Goal: Task Accomplishment & Management: Complete application form

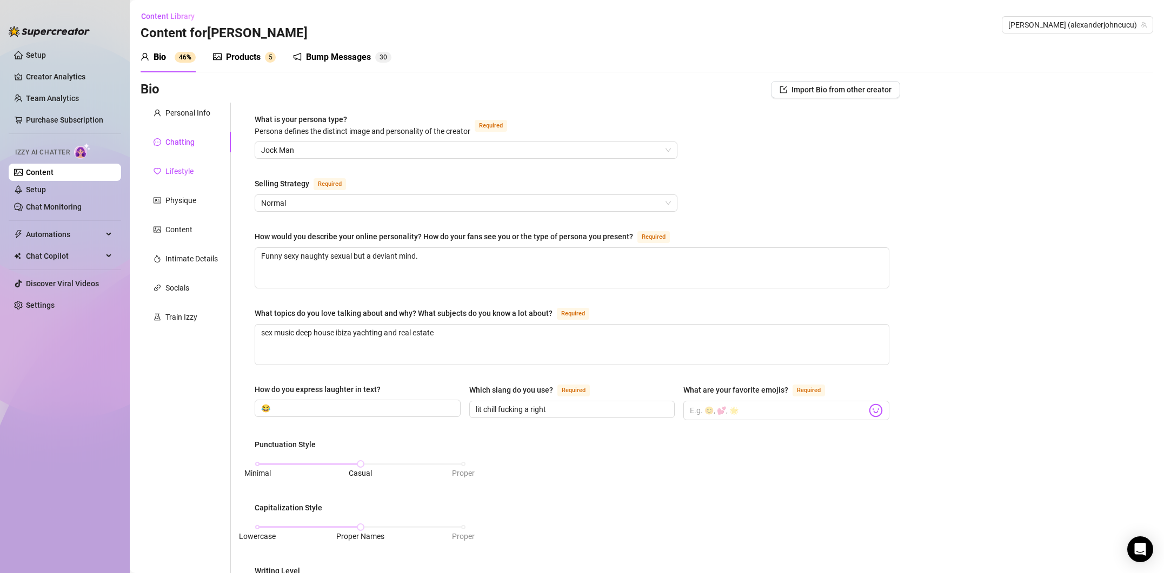
click at [190, 173] on div "Lifestyle" at bounding box center [179, 171] width 28 height 12
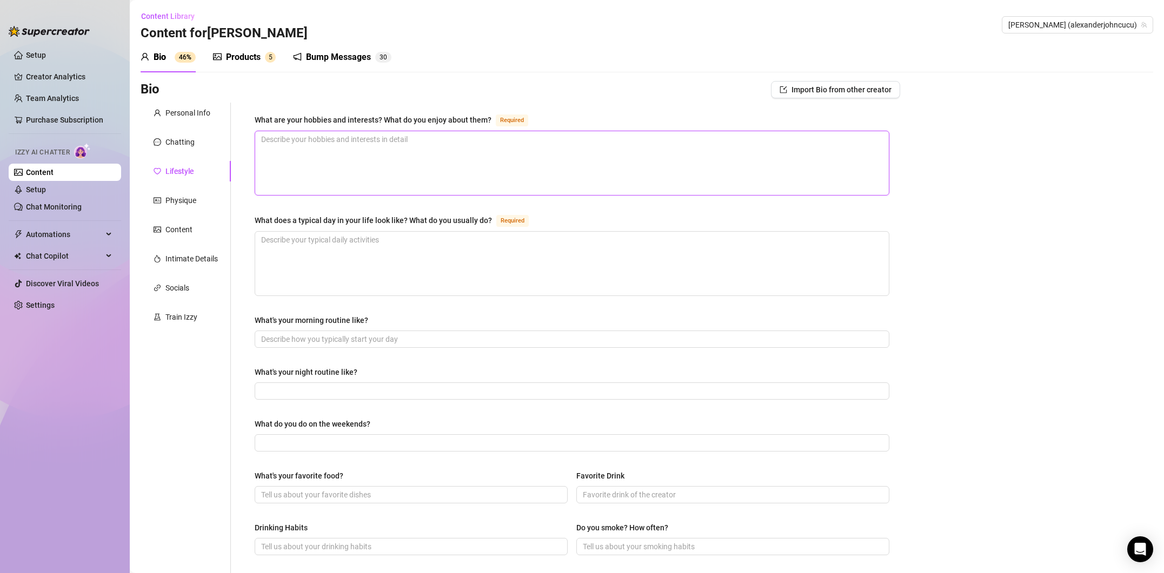
click at [379, 142] on textarea "What are your hobbies and interests? What do you enjoy about them? Required" at bounding box center [571, 163] width 633 height 64
type textarea "i"
type textarea "i e"
type textarea "i en"
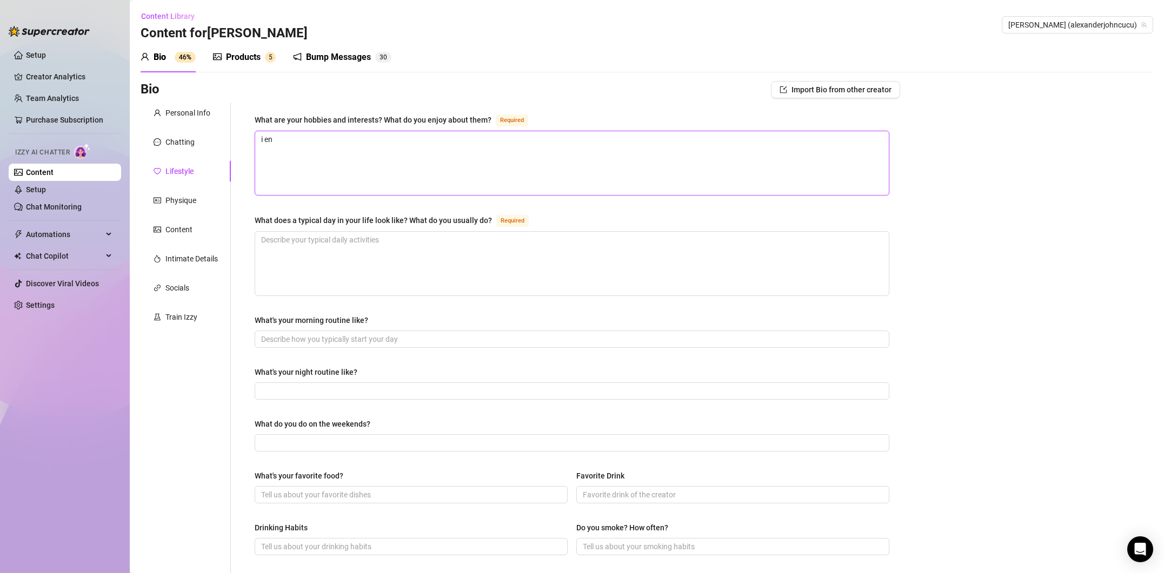
type textarea "i enj"
type textarea "i enjo"
type textarea "i enjoy"
type textarea "i enjoy m"
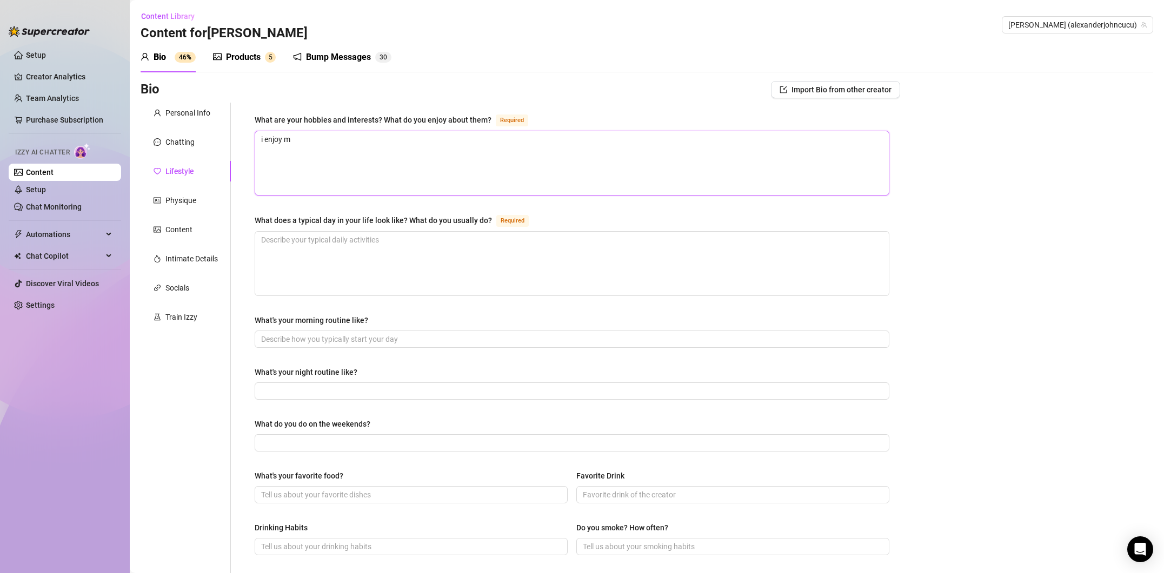
type textarea "i enjoy ma"
type textarea "i enjoy mak"
type textarea "i enjoy [PERSON_NAME]"
type textarea "i enjoy makin"
type textarea "i enjoy making"
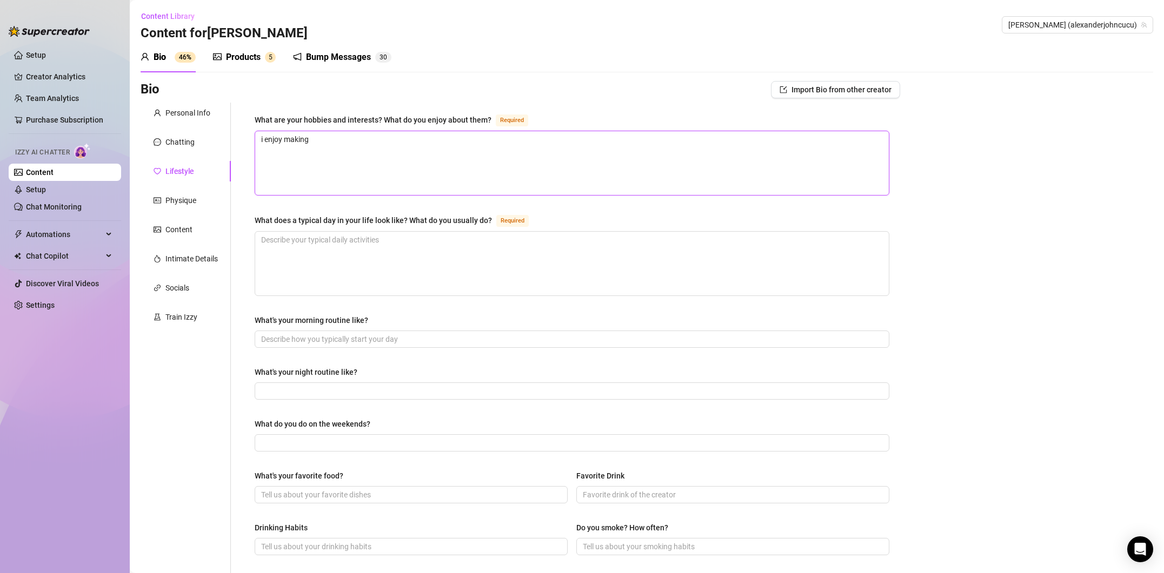
type textarea "i enjoy making"
type textarea "i enjoy making m"
type textarea "i enjoy making mo"
type textarea "i enjoy making mon"
type textarea "i enjoy making mone"
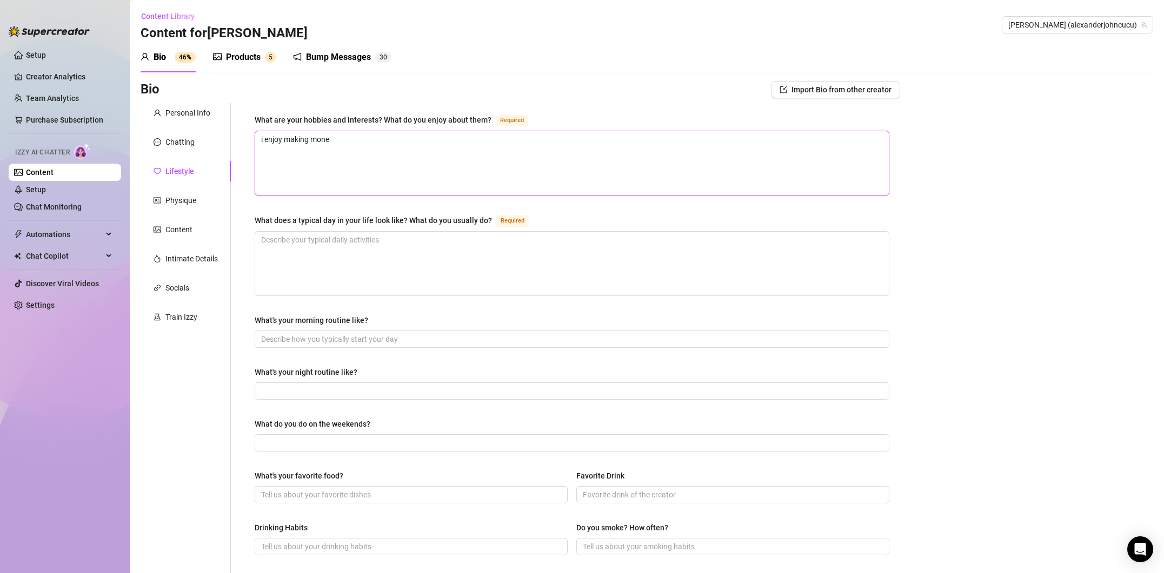
type textarea "i enjoy making money"
type textarea "i enjoy making money i"
type textarea "i enjoy making money in"
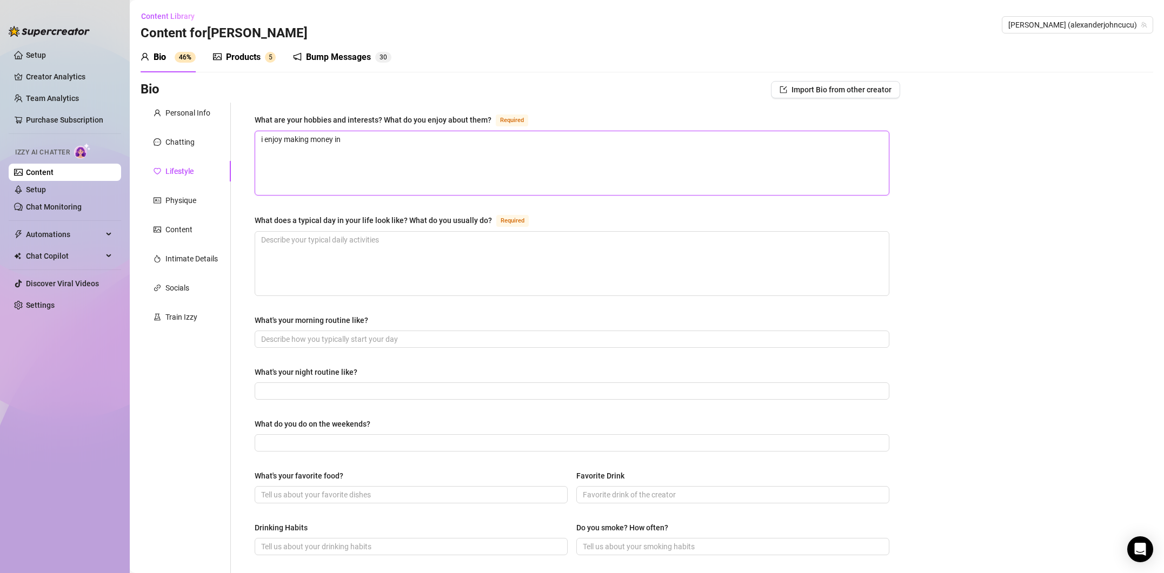
type textarea "i enjoy making money in r"
type textarea "i enjoy making money in re"
type textarea "i enjoy making money in rea"
type textarea "i enjoy making money in real"
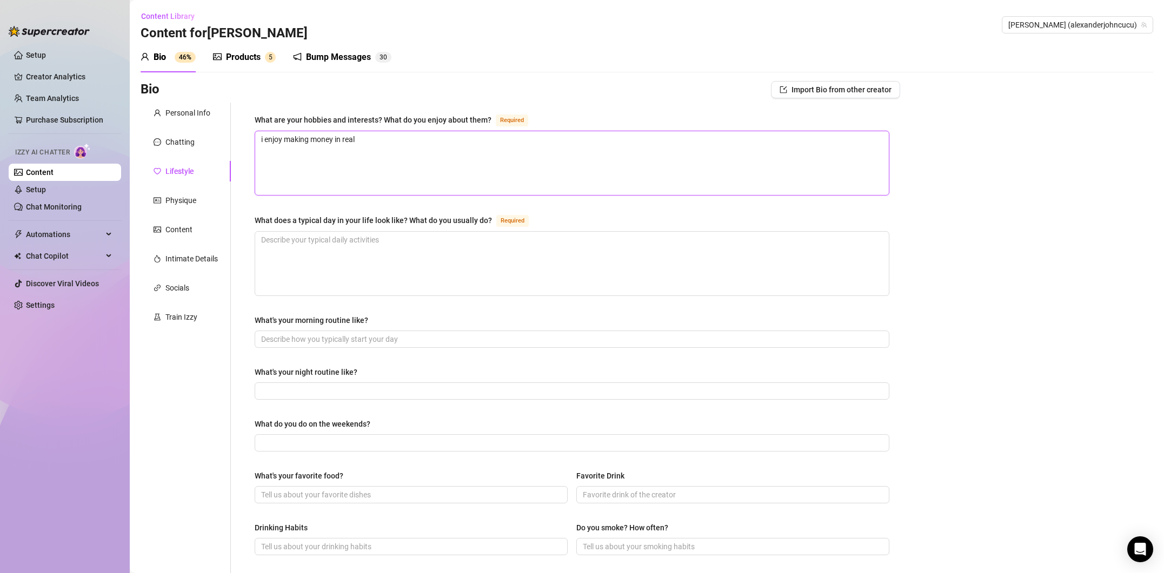
type textarea "i enjoy making money in real e"
type textarea "i enjoy making money in real es"
type textarea "i enjoy making money in real esy"
type textarea "i enjoy making money in real esya"
type textarea "i enjoy making money in real esyat"
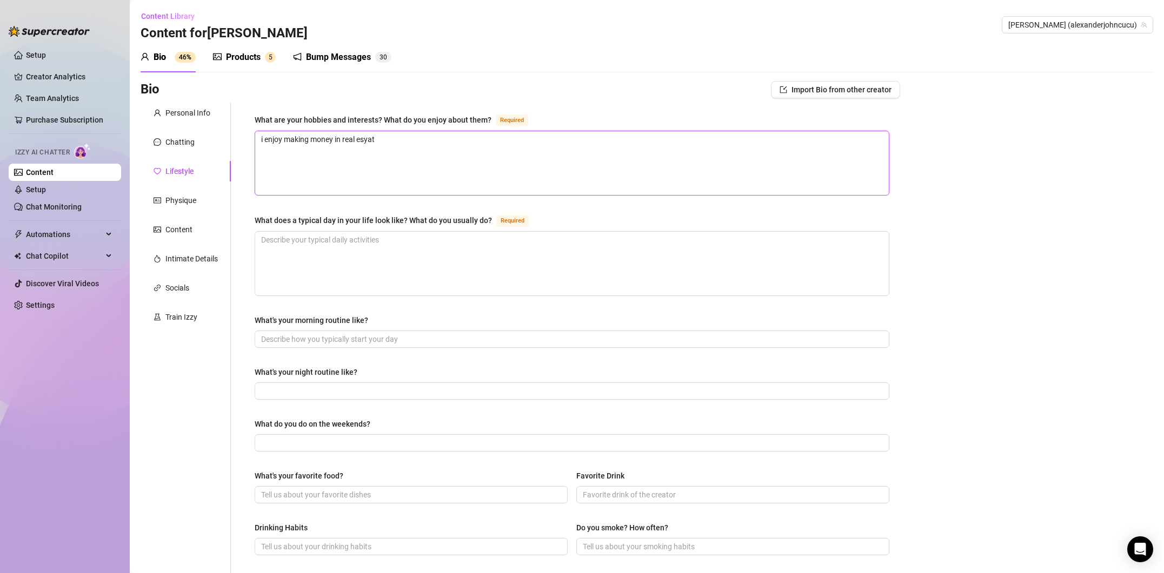
type textarea "i enjoy making money in real esyate"
type textarea "i enjoy making money in real esyat"
type textarea "i enjoy making money in real esya"
type textarea "i enjoy making money in real esy"
type textarea "i enjoy making money in real esyt"
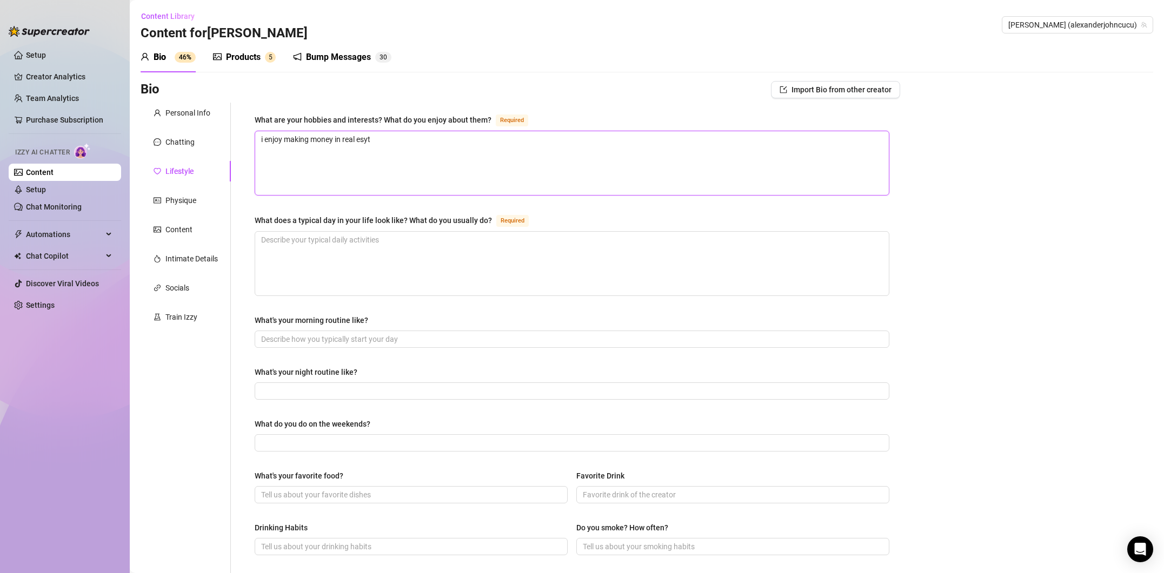
type textarea "i enjoy making money in real esy"
type textarea "i enjoy making money in real es"
type textarea "i enjoy making money in real est"
type textarea "i enjoy making money in real esta"
type textarea "i enjoy making money in real estat"
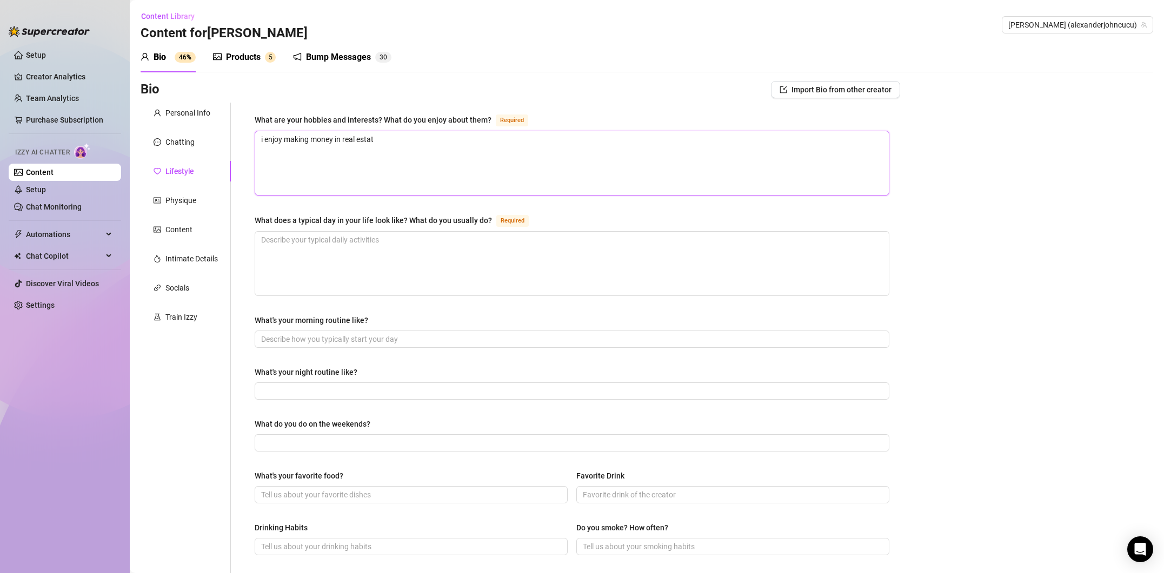
type textarea "i enjoy making money in real estate"
type textarea "i enjoy making money in real estate."
type textarea "i enjoy making money in real estate. I"
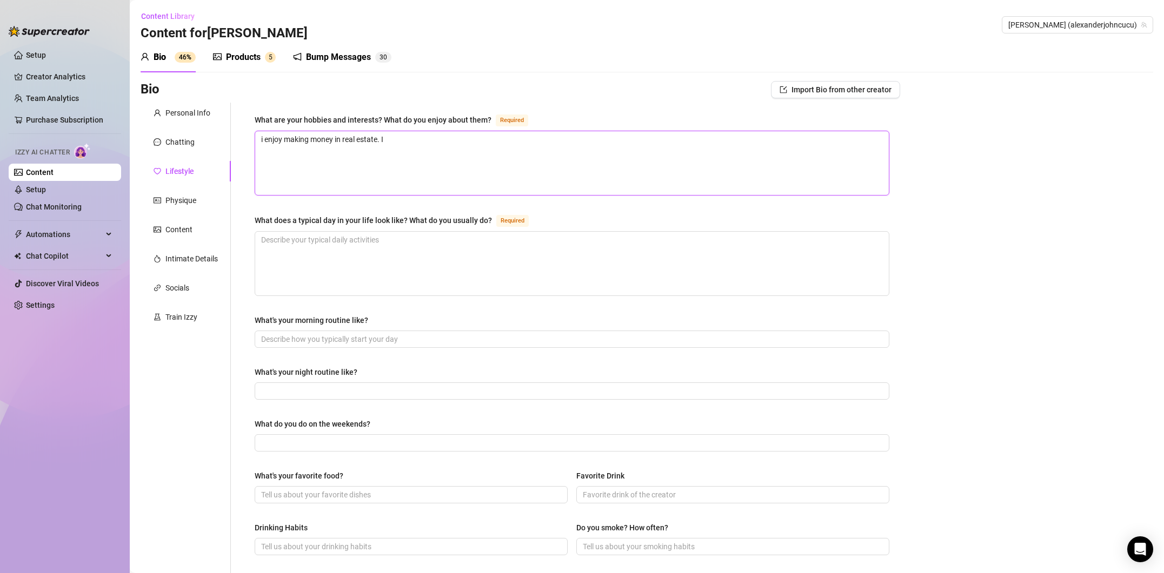
type textarea "i enjoy making money in real estate. I s"
type textarea "i enjoy making money in real estate. I sa"
type textarea "i enjoy making money in real estate. I sai"
type textarea "i enjoy making money in real estate. I sail"
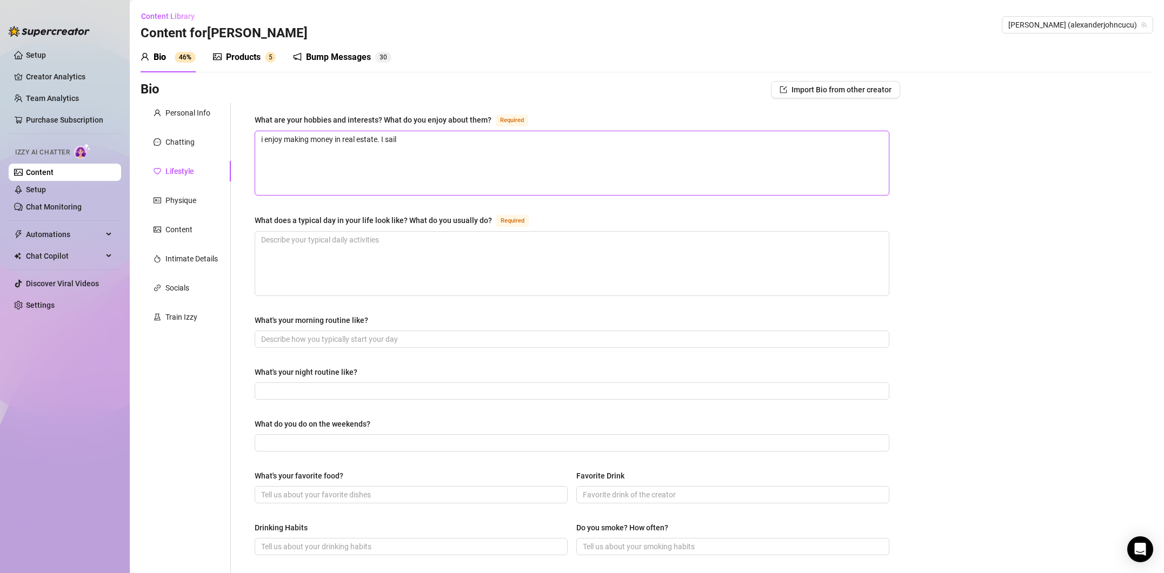
type textarea "i enjoy making money in real estate. I sail y"
type textarea "i enjoy making money in real estate. I sail ya"
type textarea "i enjoy making money in real estate. I sail yac"
type textarea "i enjoy making money in real estate. I sail yach"
type textarea "i enjoy making money in real estate. I sail yacht"
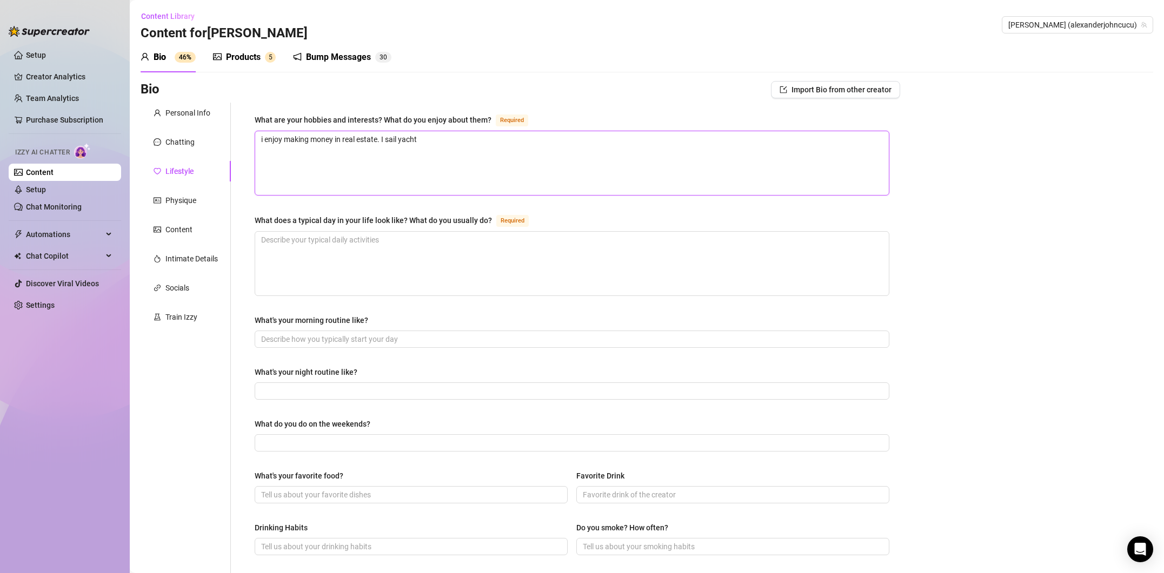
type textarea "i enjoy making money in real estate. I sail yachts"
type textarea "i enjoy making money in real estate. I sail yachts a"
type textarea "i enjoy making money in real estate. I sail yachts an"
type textarea "i enjoy making money in real estate. I sail yachts and"
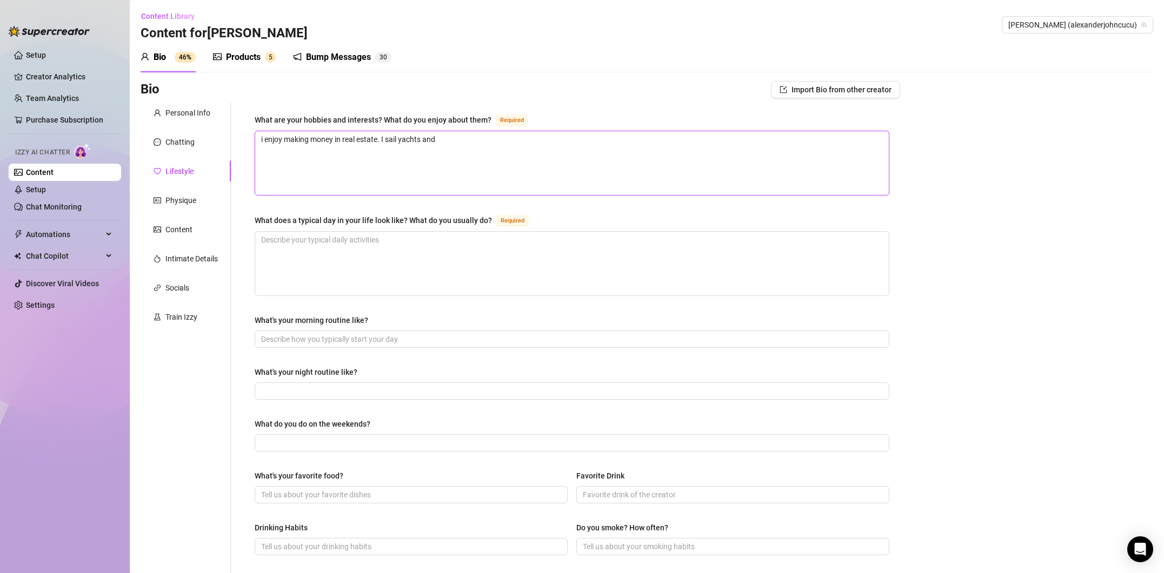
type textarea "i enjoy making money in real estate. I sail yachts and"
type textarea "i enjoy making money in real estate. I sail yachts and s"
type textarea "i enjoy making money in real estate. I sail yachts and sa"
type textarea "i enjoy making money in real estate. I sail yachts and sai"
type textarea "i enjoy making money in real estate. I sail yachts and sail"
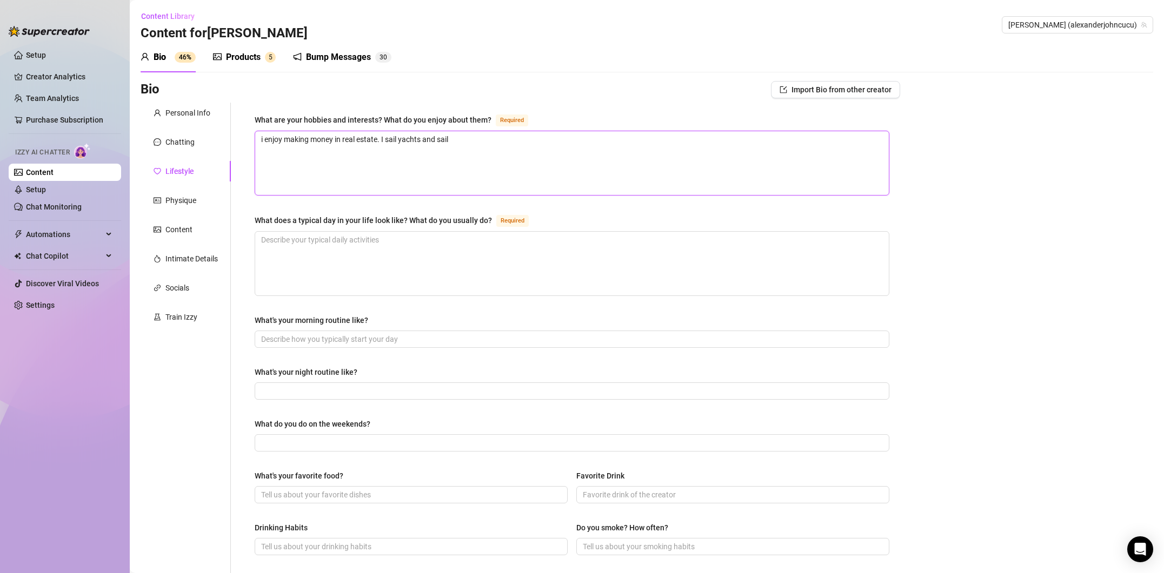
type textarea "i enjoy making money in real estate. I sail yachts and sailb"
type textarea "i enjoy making money in real estate. I sail yachts and sailbo"
type textarea "i enjoy making money in real estate. I sail yachts and sailboa"
type textarea "i enjoy making money in real estate. I sail yachts and sailboat"
type textarea "i enjoy making money in real estate. I sail yachts and sailboats"
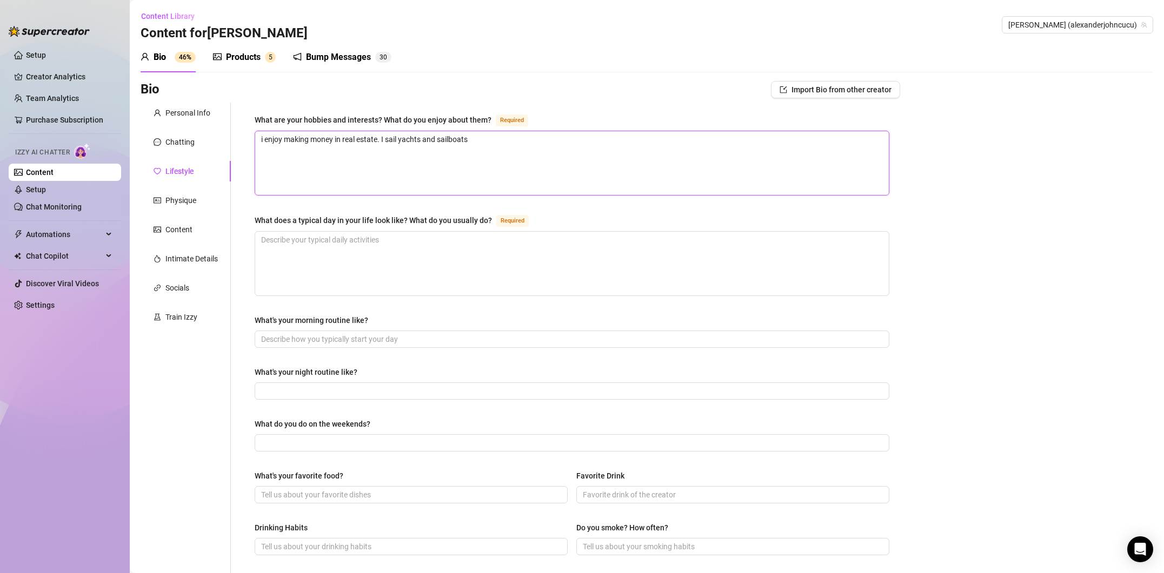
type textarea "i enjoy making money in real estate. I sail yachts and sailboats"
type textarea "i enjoy making money in real estate. I sail yachts and sailboats a"
type textarea "i enjoy making money in real estate. I sail yachts and sailboats al"
type textarea "i enjoy making money in real estate. I sail yachts and sailboats ali"
type textarea "i enjoy making money in real estate. I sail yachts and sailboats alik"
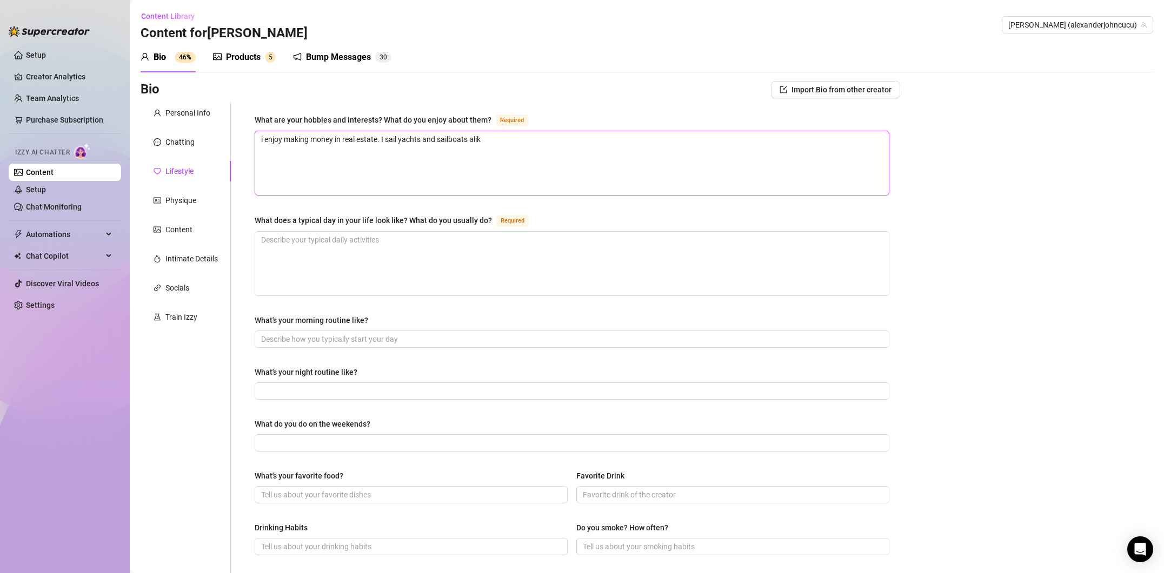
type textarea "i enjoy making money in real estate. I sail yachts and sailboats alike"
type textarea "i enjoy making money in real estate. I sail yachts and sailboats alike."
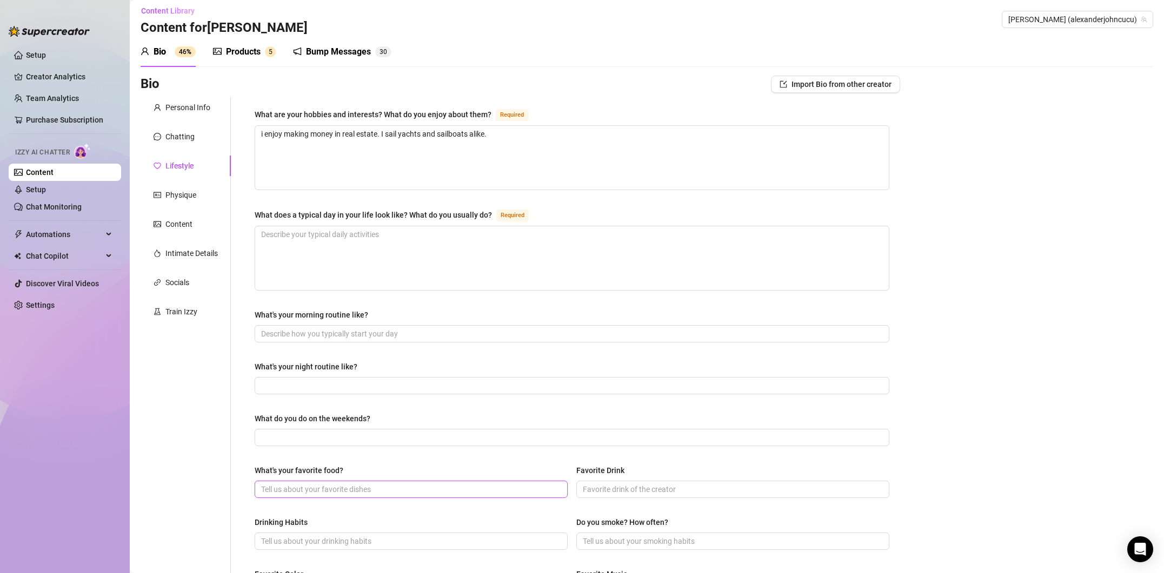
click at [361, 489] on input "What's your favorite food?" at bounding box center [410, 490] width 298 height 12
click at [362, 489] on input "What's your favorite food?" at bounding box center [410, 490] width 298 height 12
type input "[PERSON_NAME]"
click at [365, 332] on input "What's your morning routine like?" at bounding box center [570, 334] width 619 height 12
type input "w"
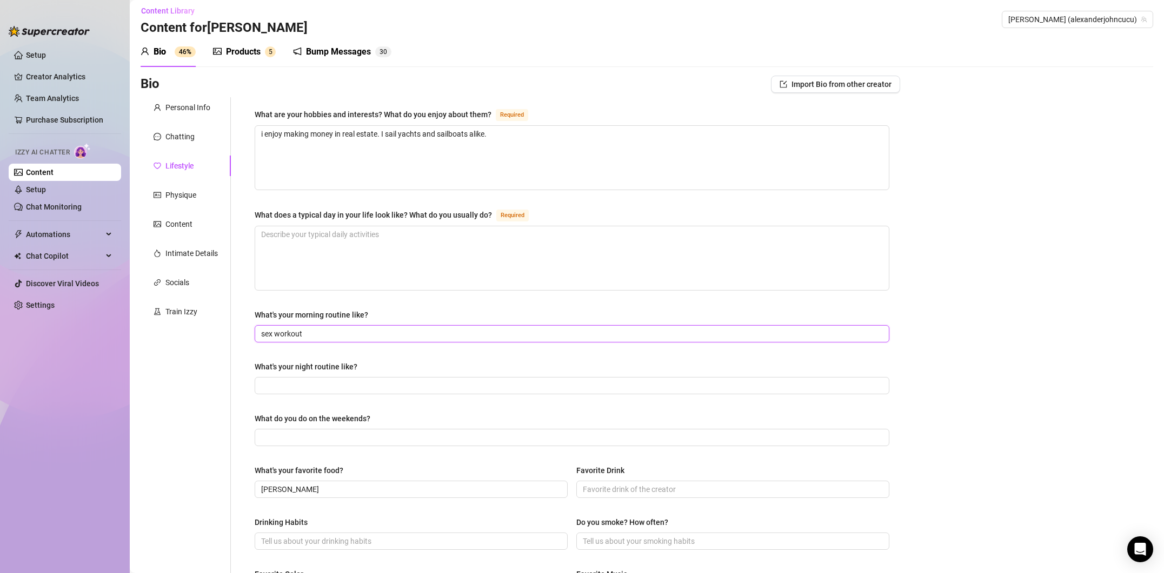
type input "sex workout"
type input "sex nightcap"
click at [348, 439] on input "What do you do on the weekends?" at bounding box center [570, 438] width 619 height 12
type input "[MEDICAL_DATA] and vacation like its the end of the world"
click at [385, 237] on textarea "What does a typical day in your life look like? What do you usually do? Required" at bounding box center [571, 258] width 633 height 64
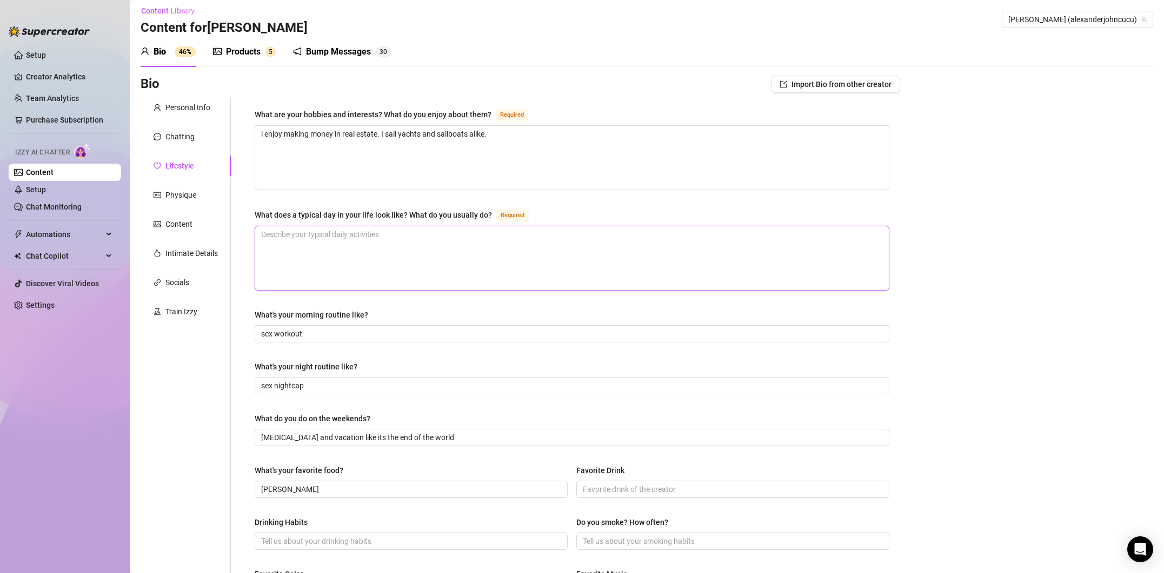
type textarea "u"
type textarea "us"
type textarea "usus"
type textarea "ususi"
type textarea "ususin"
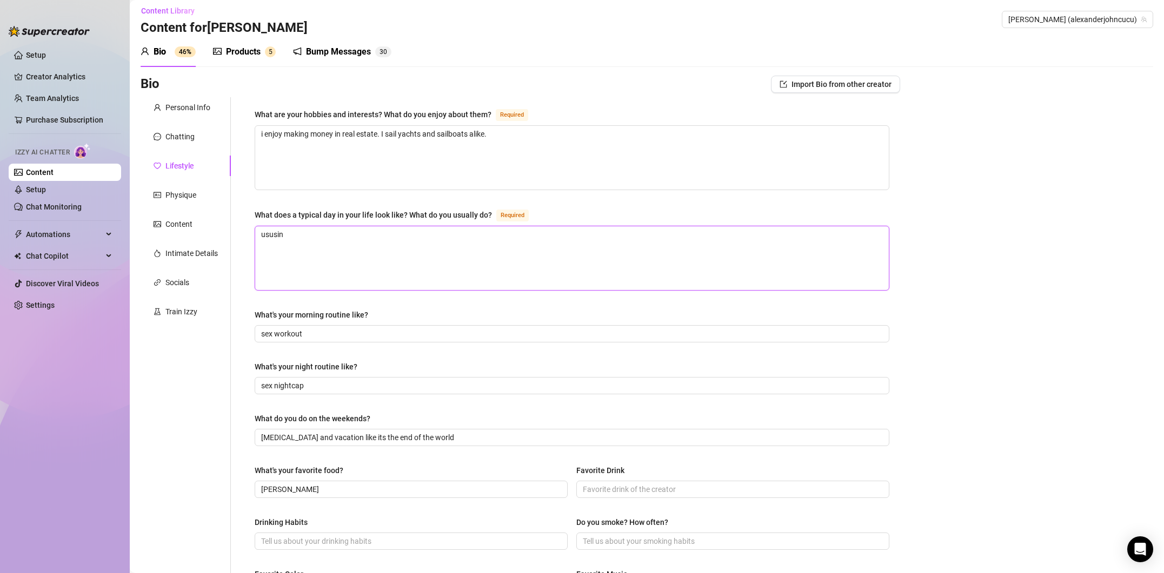
type textarea "ususi"
type textarea "usus"
type textarea "usu"
type textarea "us"
type textarea "u"
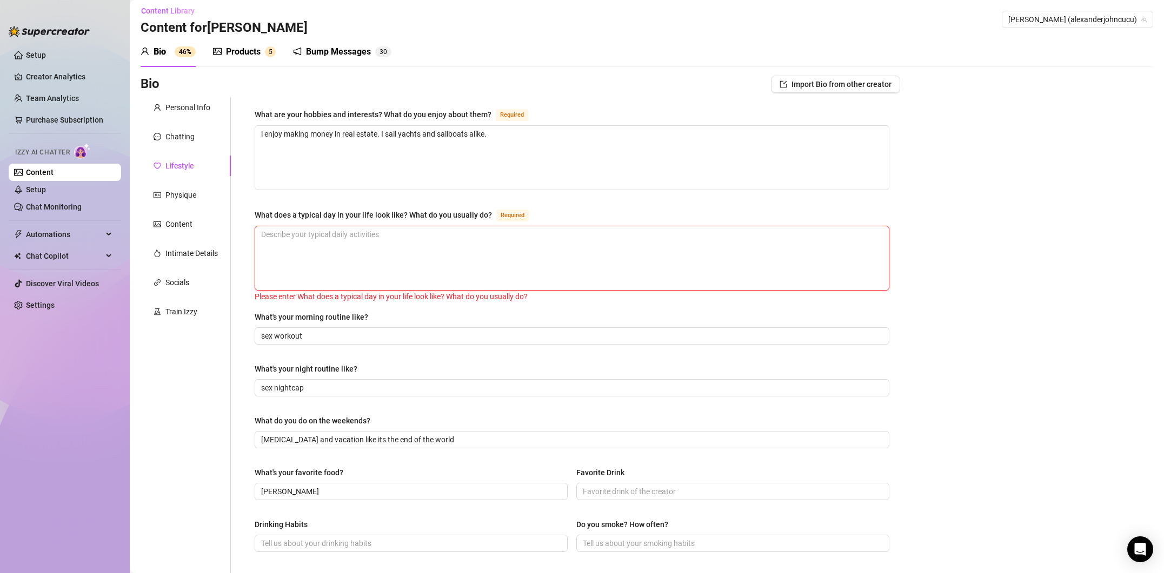
type textarea "w"
type textarea "i"
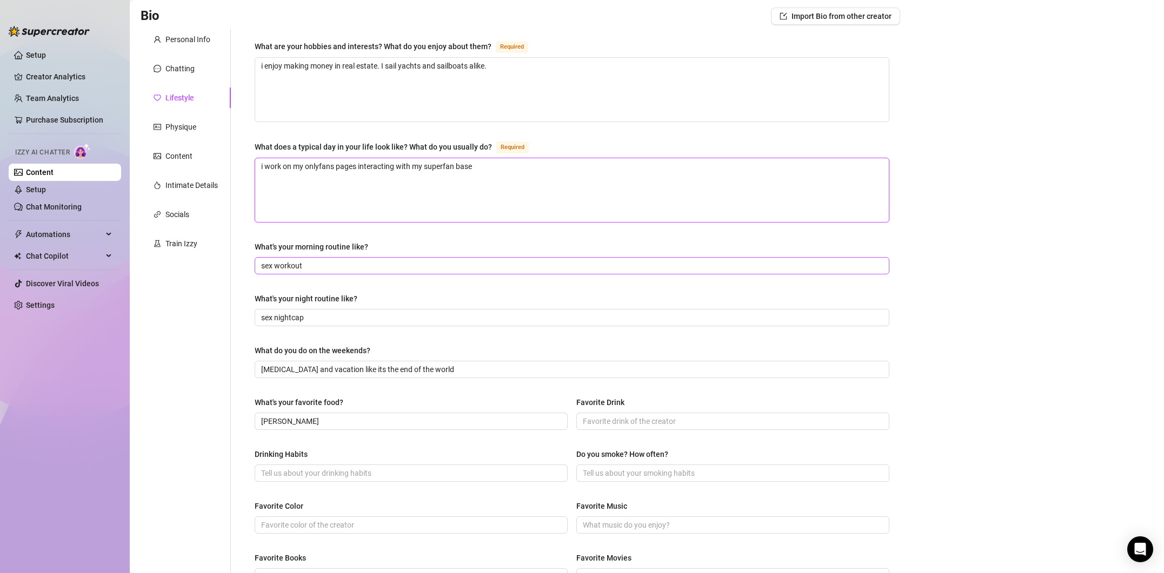
scroll to position [118, 0]
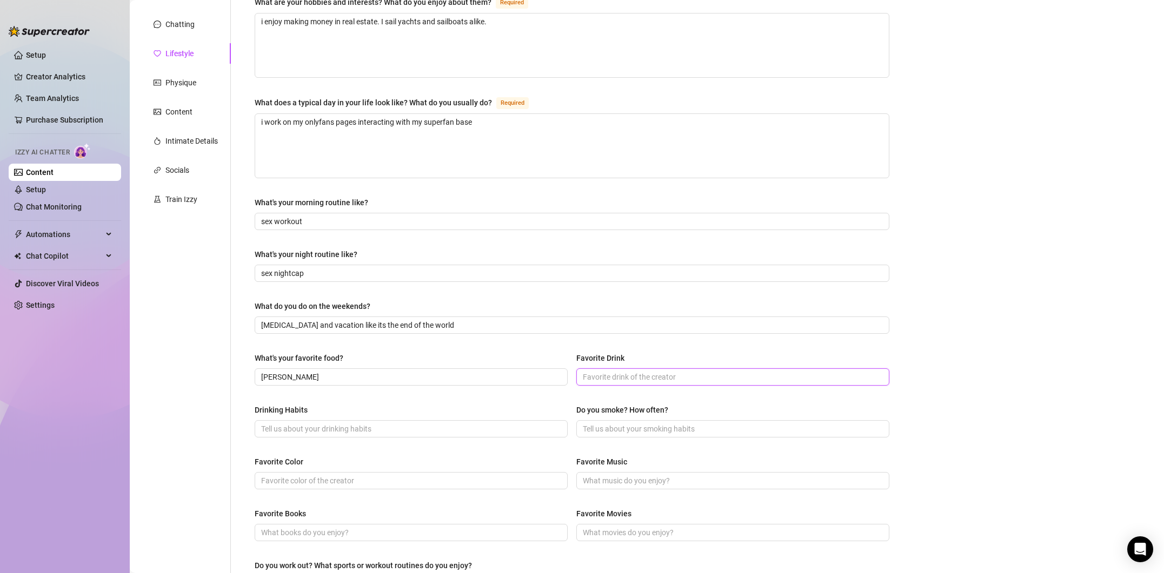
click at [602, 379] on input "Favorite Drink" at bounding box center [732, 377] width 298 height 12
click at [609, 426] on input "Do you smoke? How often?" at bounding box center [732, 429] width 298 height 12
click at [342, 431] on input "Drinking Habits" at bounding box center [410, 429] width 298 height 12
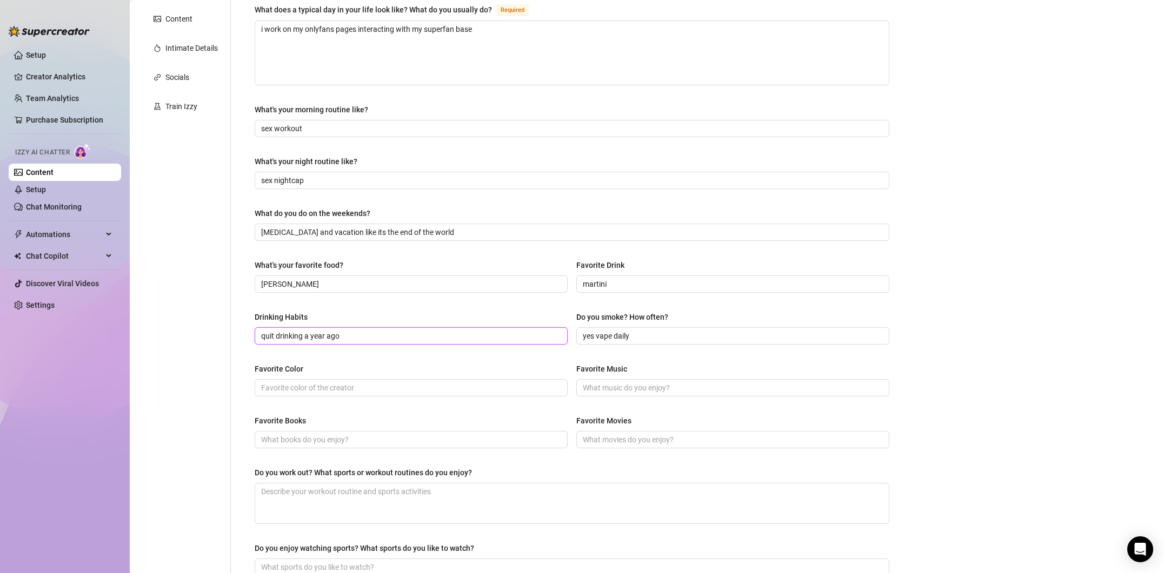
scroll to position [212, 0]
click at [351, 391] on input "Favorite Color" at bounding box center [410, 387] width 298 height 12
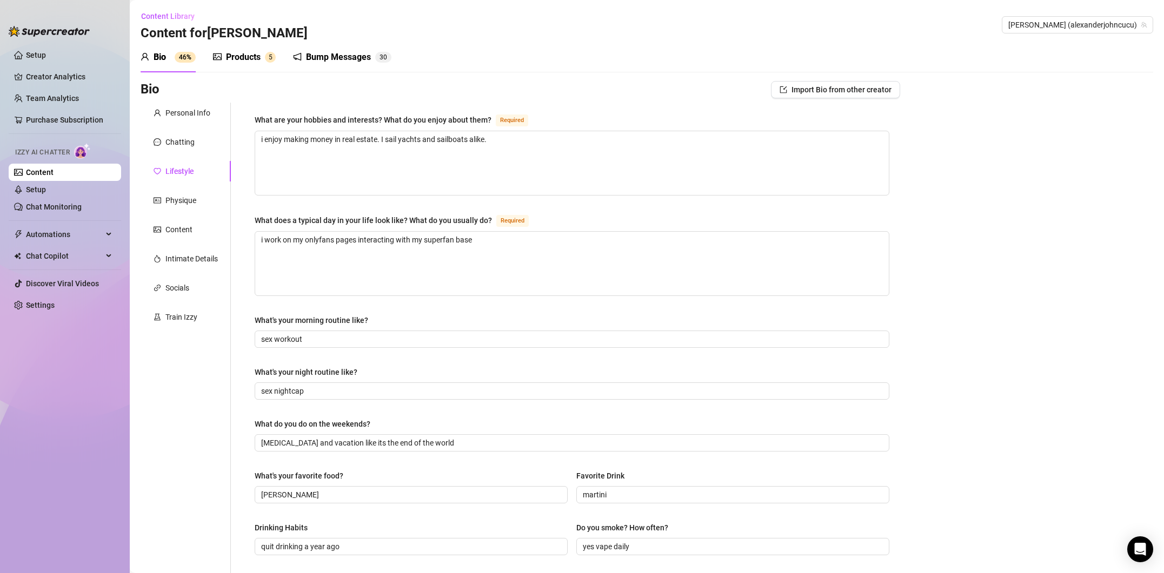
scroll to position [351, 0]
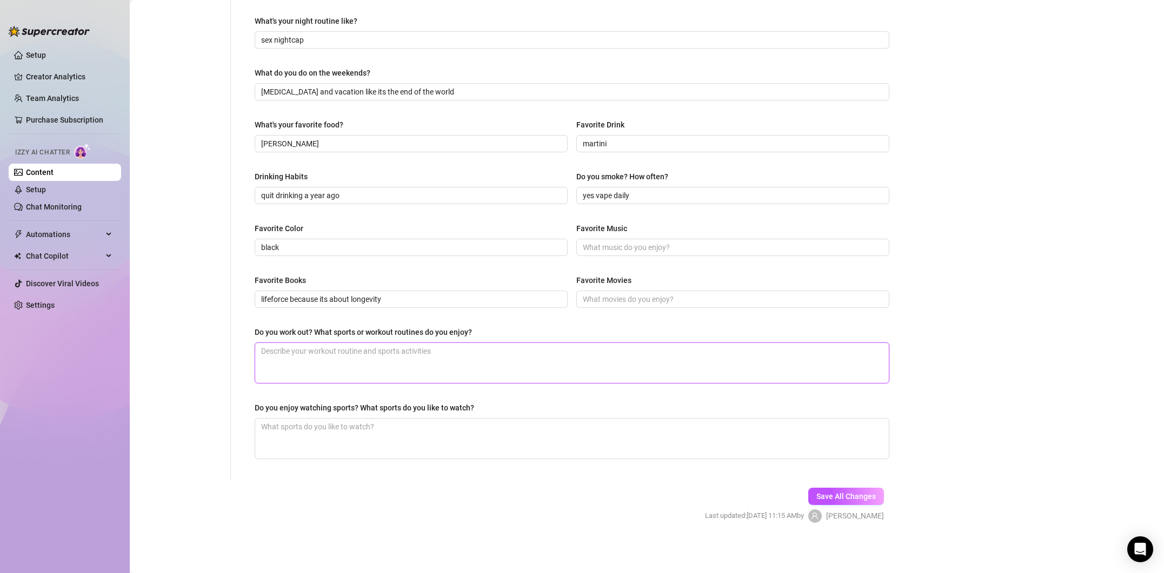
click at [439, 352] on textarea "Do you work out? What sports or workout routines do you enjoy?" at bounding box center [571, 363] width 633 height 40
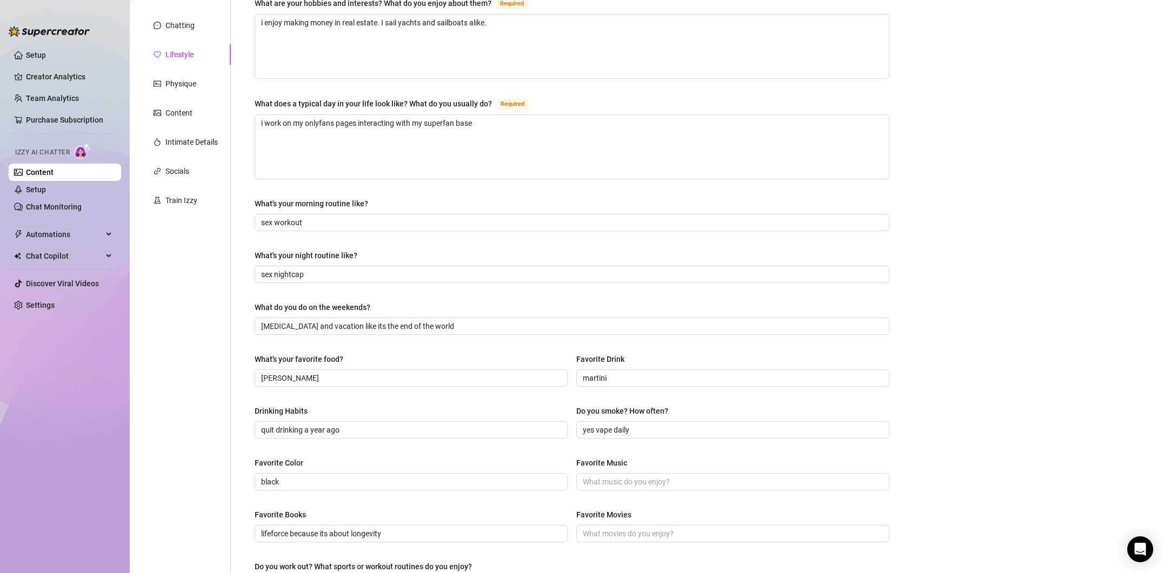
scroll to position [0, 0]
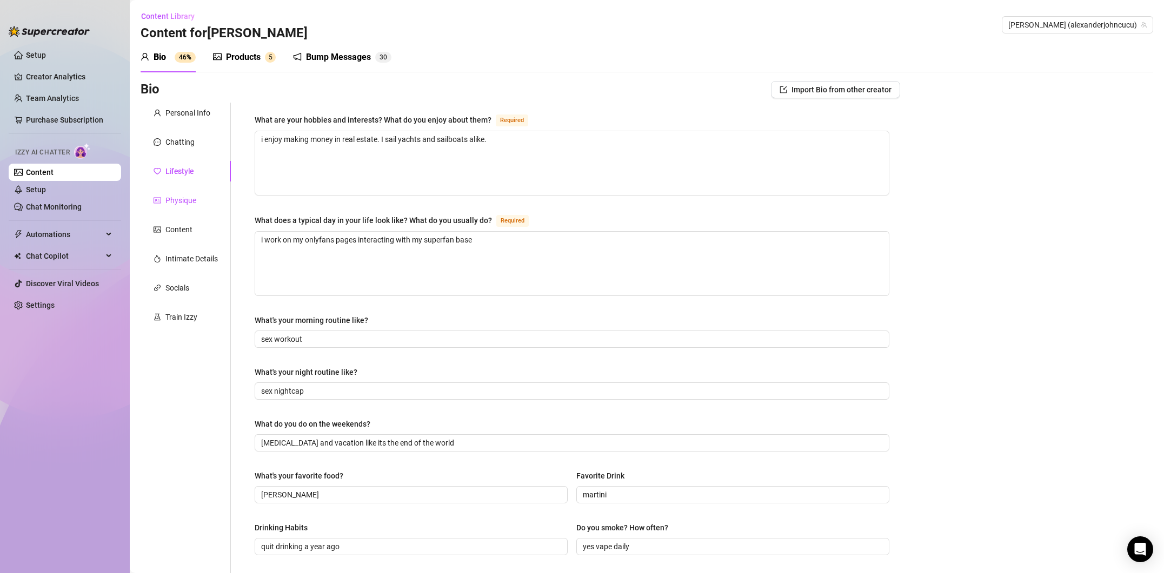
click at [186, 197] on div "Physique" at bounding box center [180, 201] width 31 height 12
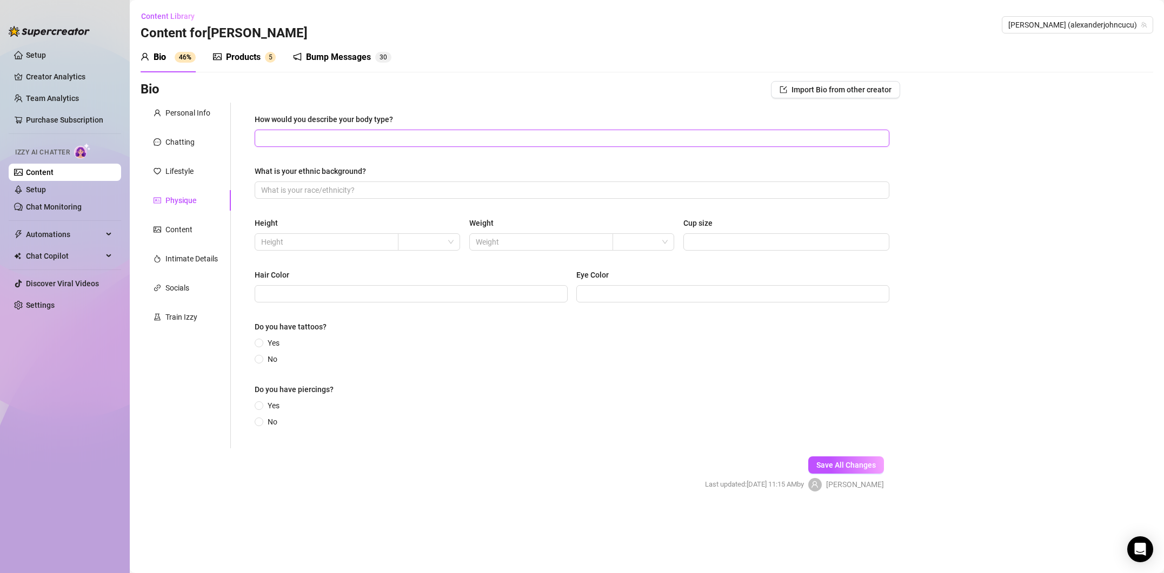
click at [320, 142] on input "How would you describe your body type?" at bounding box center [570, 138] width 619 height 12
click at [357, 201] on div "How would you describe your body type? athletic What is your ethnic background?…" at bounding box center [572, 275] width 634 height 324
click at [364, 192] on input "What is your ethnic background?" at bounding box center [570, 190] width 619 height 12
click at [424, 285] on div "ft" at bounding box center [429, 281] width 44 height 12
click at [385, 244] on input "5" at bounding box center [325, 242] width 129 height 12
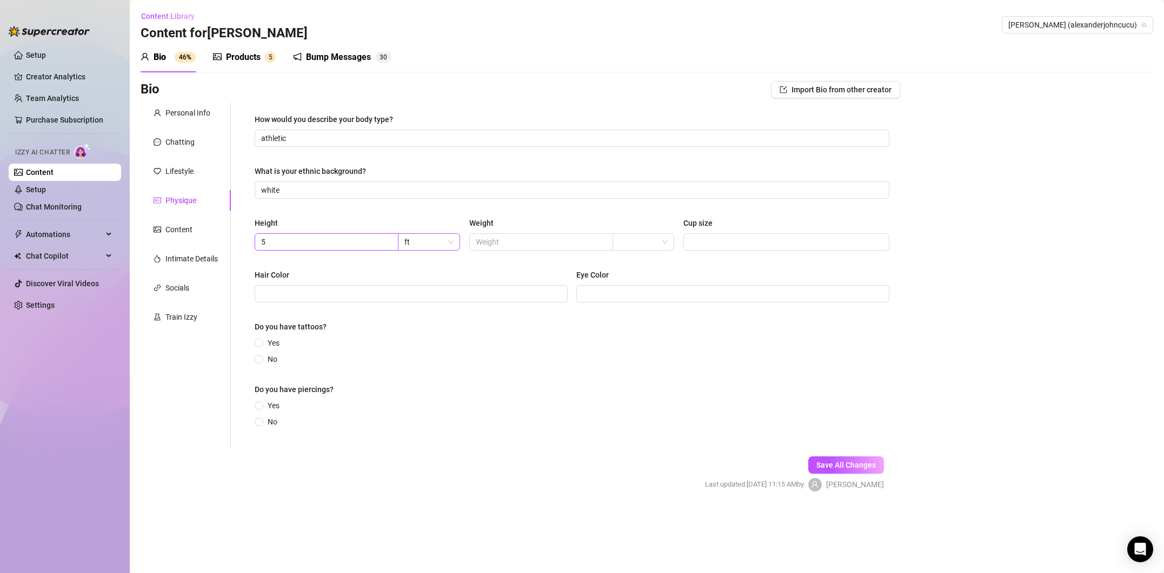
click at [406, 241] on span "ft" at bounding box center [428, 242] width 49 height 16
click at [389, 242] on input "5" at bounding box center [325, 242] width 129 height 12
drag, startPoint x: 343, startPoint y: 241, endPoint x: 232, endPoint y: 239, distance: 111.3
click at [232, 239] on div "How would you describe your body type? athletic What is your ethnic background?…" at bounding box center [565, 276] width 669 height 346
click at [348, 294] on input "Hair Color" at bounding box center [410, 294] width 298 height 12
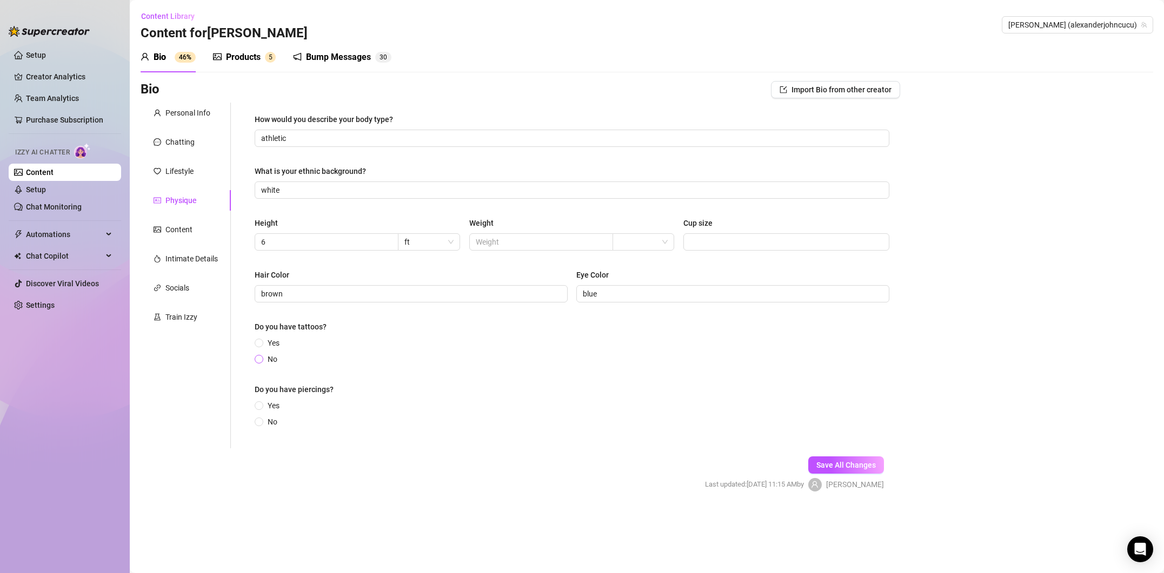
click at [257, 356] on span at bounding box center [259, 359] width 9 height 9
click at [257, 357] on input "No" at bounding box center [259, 360] width 4 height 7
click at [263, 420] on span at bounding box center [259, 422] width 9 height 9
click at [262, 420] on input "No" at bounding box center [259, 422] width 4 height 7
click at [826, 469] on span "Save All Changes" at bounding box center [845, 465] width 59 height 9
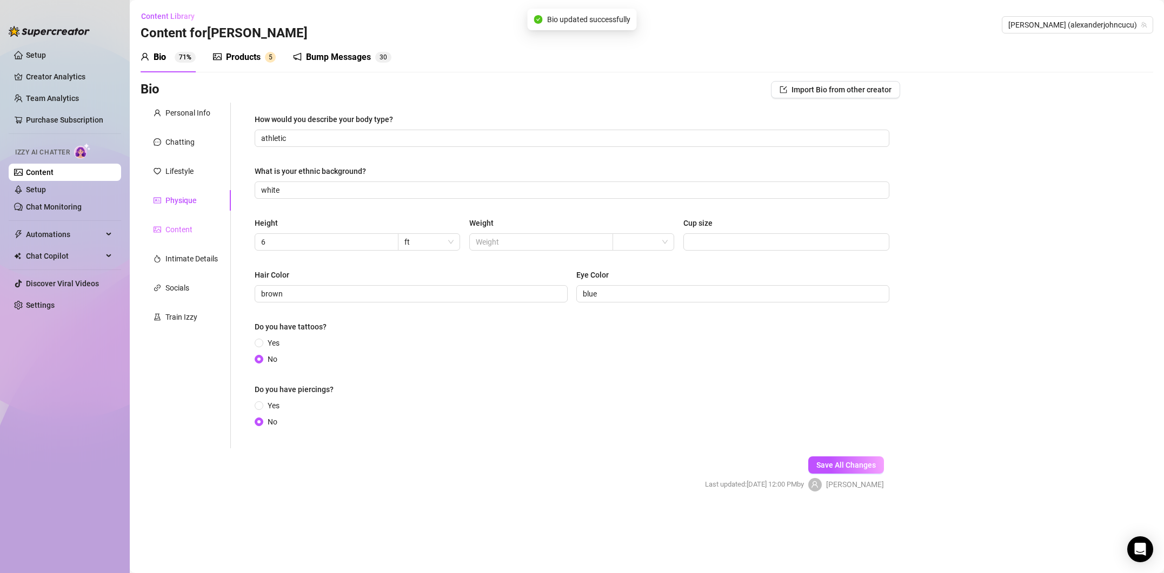
click at [193, 234] on div "Content" at bounding box center [186, 229] width 90 height 21
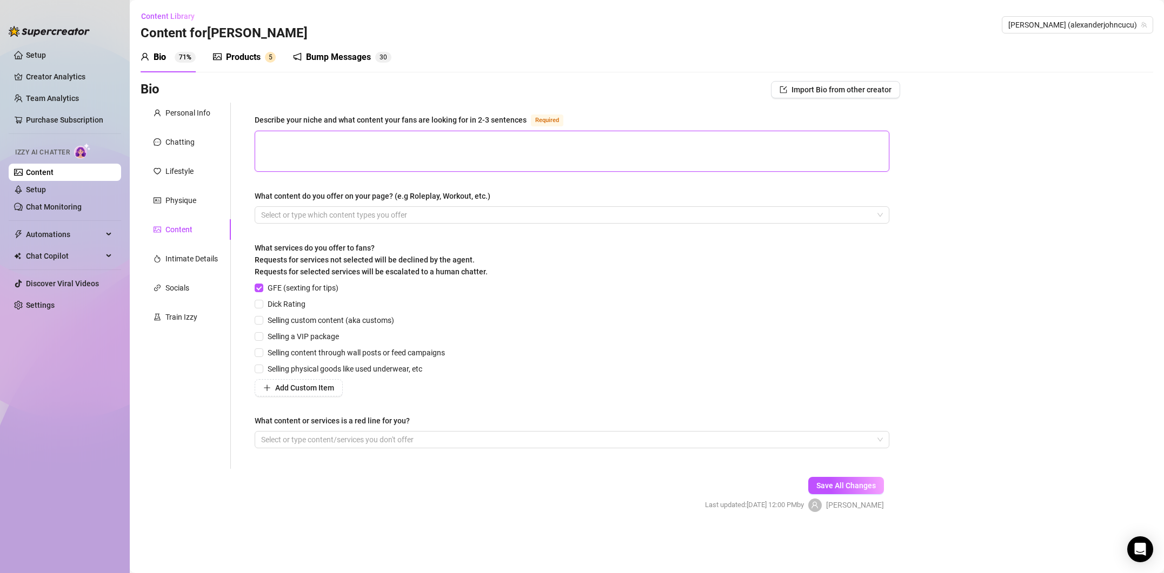
click at [345, 154] on textarea "Describe your niche and what content your fans are looking for in 2-3 sentences…" at bounding box center [571, 151] width 633 height 40
click at [350, 210] on div at bounding box center [566, 215] width 619 height 15
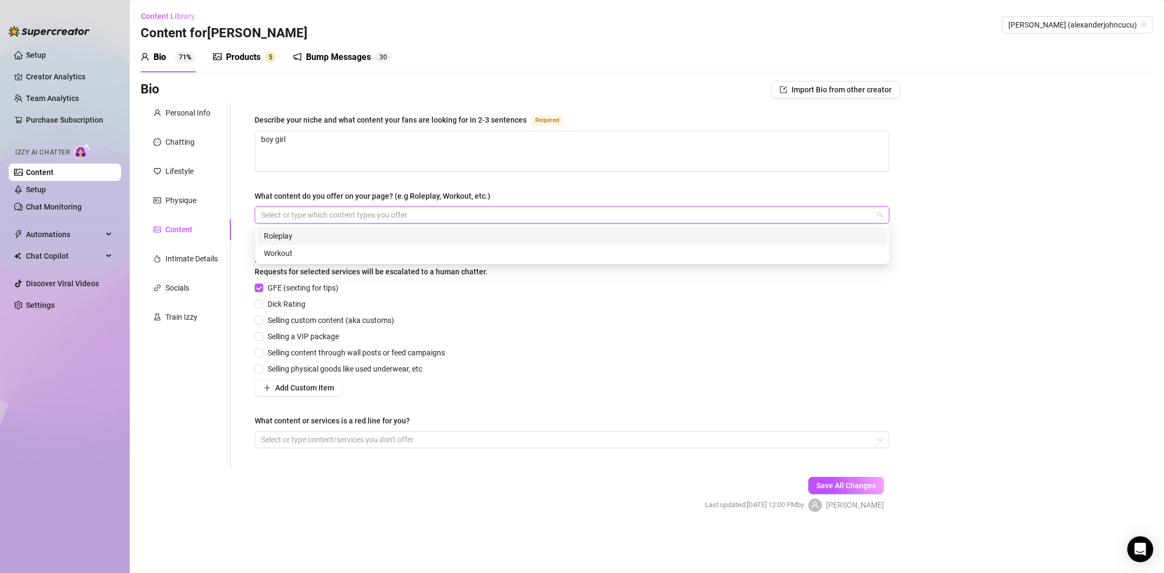
click at [326, 229] on div "Roleplay" at bounding box center [572, 236] width 630 height 17
click at [279, 253] on div "Workout" at bounding box center [572, 254] width 617 height 12
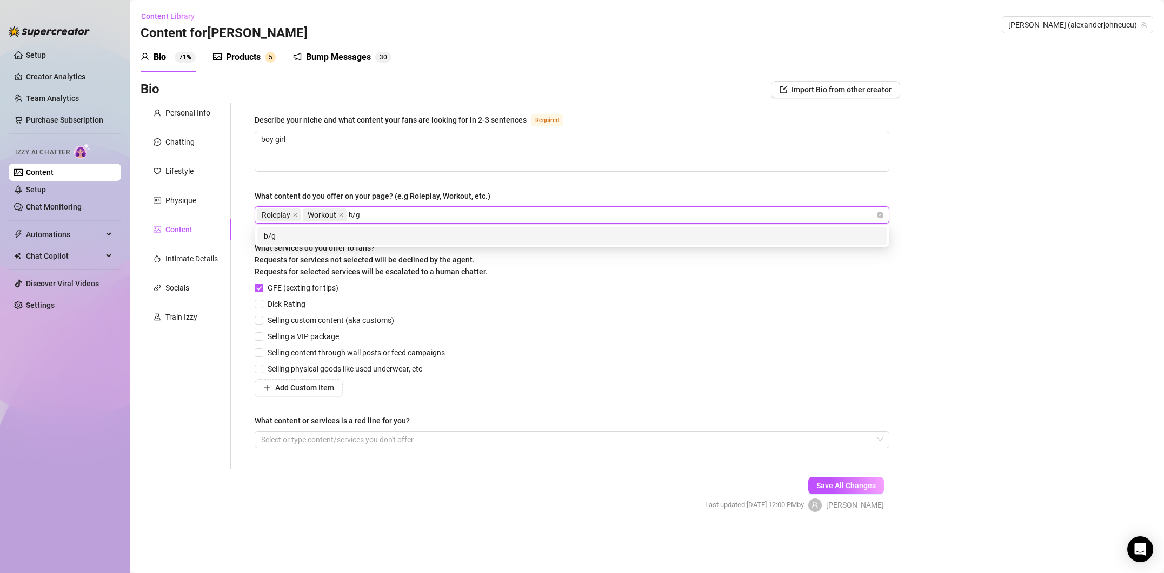
click at [286, 231] on div "b/g" at bounding box center [572, 236] width 617 height 12
click at [282, 239] on div "fetish" at bounding box center [572, 236] width 617 height 12
click at [277, 232] on div "anal" at bounding box center [572, 236] width 617 height 12
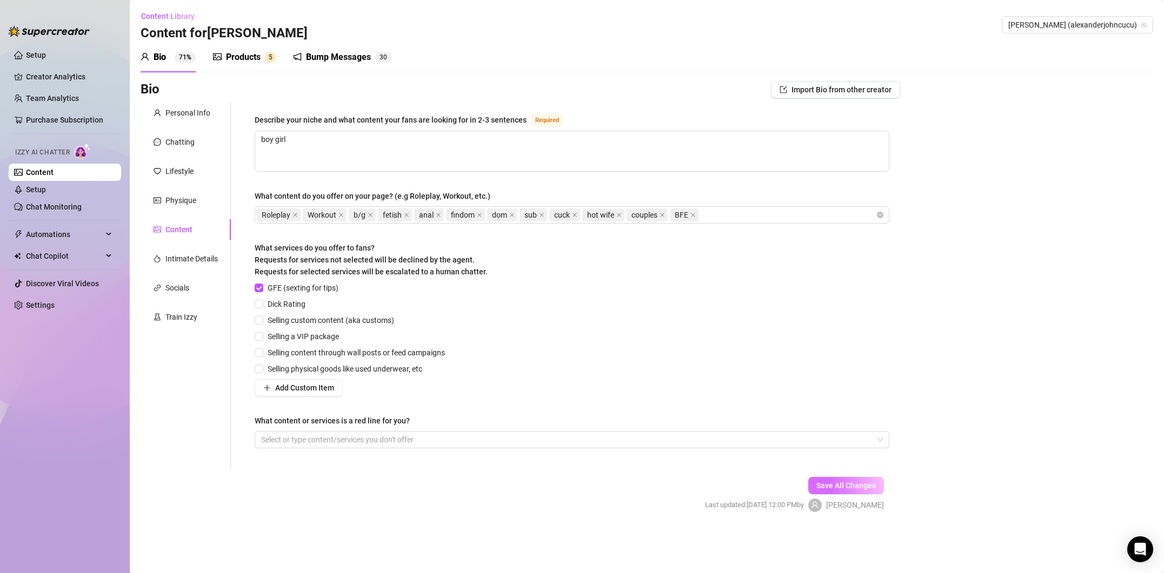
click at [835, 489] on span "Save All Changes" at bounding box center [845, 486] width 59 height 9
drag, startPoint x: 259, startPoint y: 369, endPoint x: 265, endPoint y: 324, distance: 45.7
click at [265, 324] on div "GFE (sexting for tips) Dick Rating Selling custom content (aka customs) Selling…" at bounding box center [352, 339] width 195 height 115
click at [260, 304] on input "Dick Rating" at bounding box center [259, 304] width 8 height 8
click at [259, 317] on input "Selling custom content (aka customs)" at bounding box center [259, 320] width 8 height 8
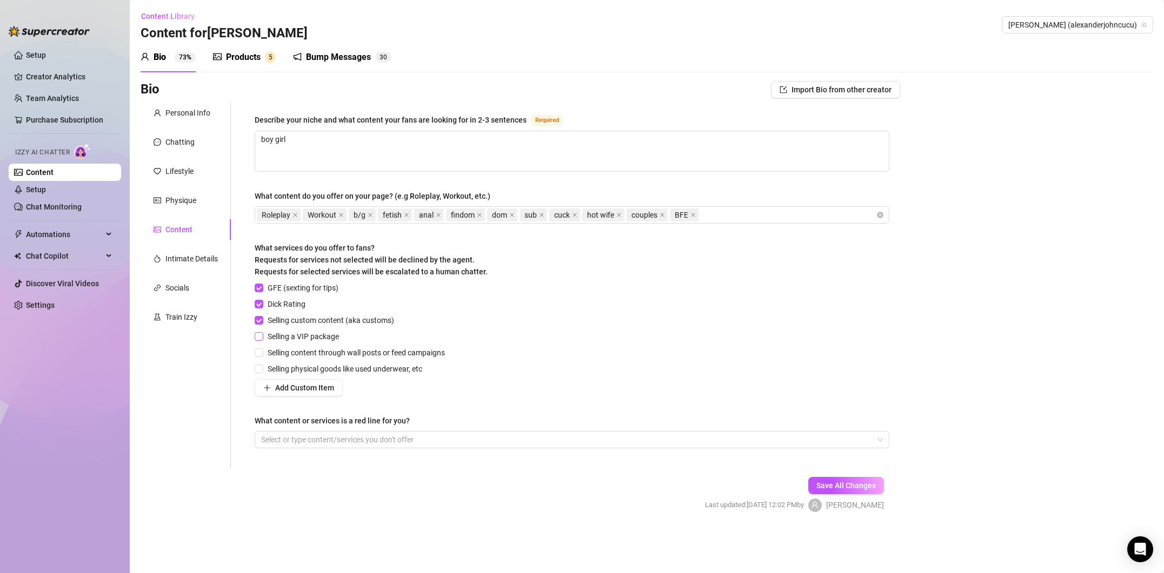
click at [263, 336] on span at bounding box center [259, 336] width 9 height 9
click at [262, 336] on input "Selling a VIP package" at bounding box center [259, 336] width 8 height 8
click at [260, 352] on input "Selling content through wall posts or feed campaigns" at bounding box center [259, 353] width 8 height 8
click at [260, 368] on input "Selling physical goods like used underwear, etc" at bounding box center [259, 369] width 8 height 8
click at [836, 482] on span "Save All Changes" at bounding box center [845, 486] width 59 height 9
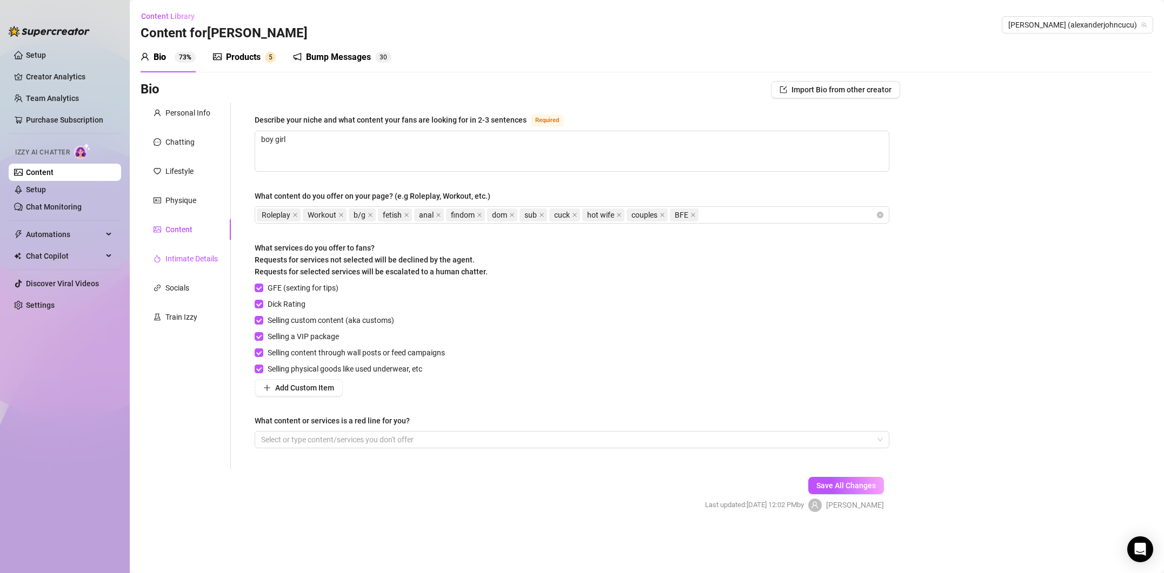
click at [215, 260] on div "Intimate Details" at bounding box center [191, 259] width 52 height 12
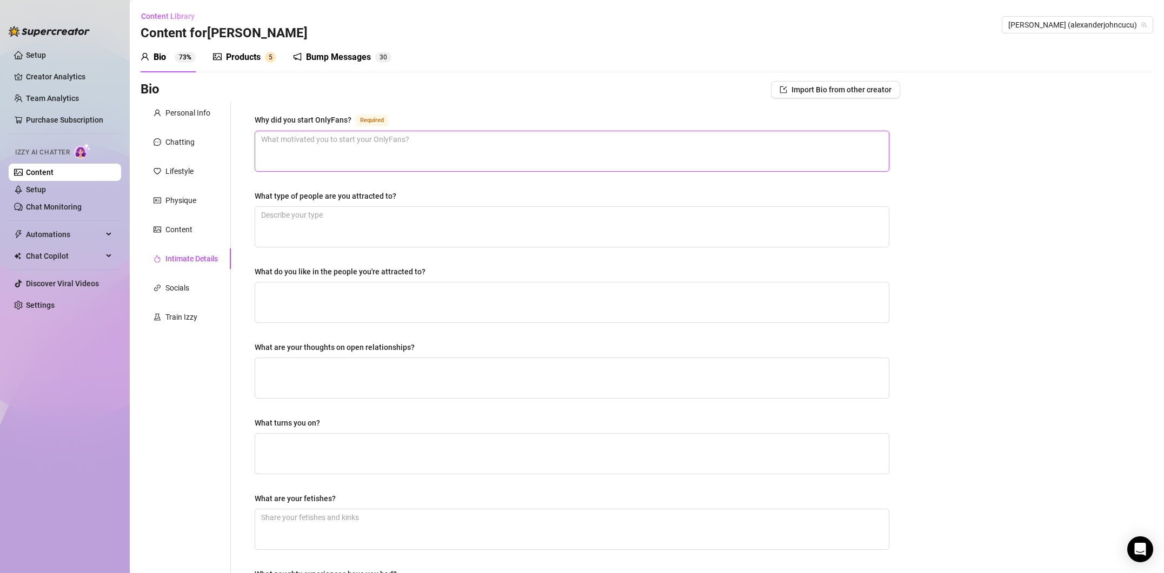
click at [312, 146] on textarea "Why did you start OnlyFans? Required" at bounding box center [571, 151] width 633 height 40
click at [349, 213] on textarea "What type of people are you attracted to?" at bounding box center [571, 227] width 633 height 40
click at [263, 212] on textarea "glamous chic sexy confident smart women" at bounding box center [571, 227] width 633 height 40
click at [389, 291] on textarea "What do you like in the people you're attracted to?" at bounding box center [571, 303] width 633 height 40
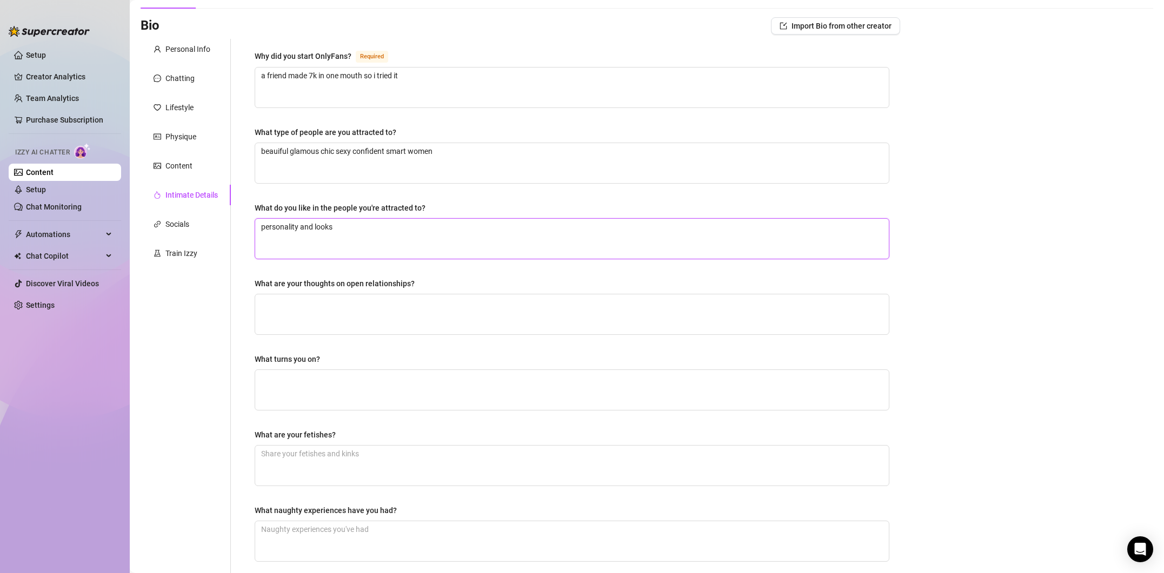
scroll to position [69, 0]
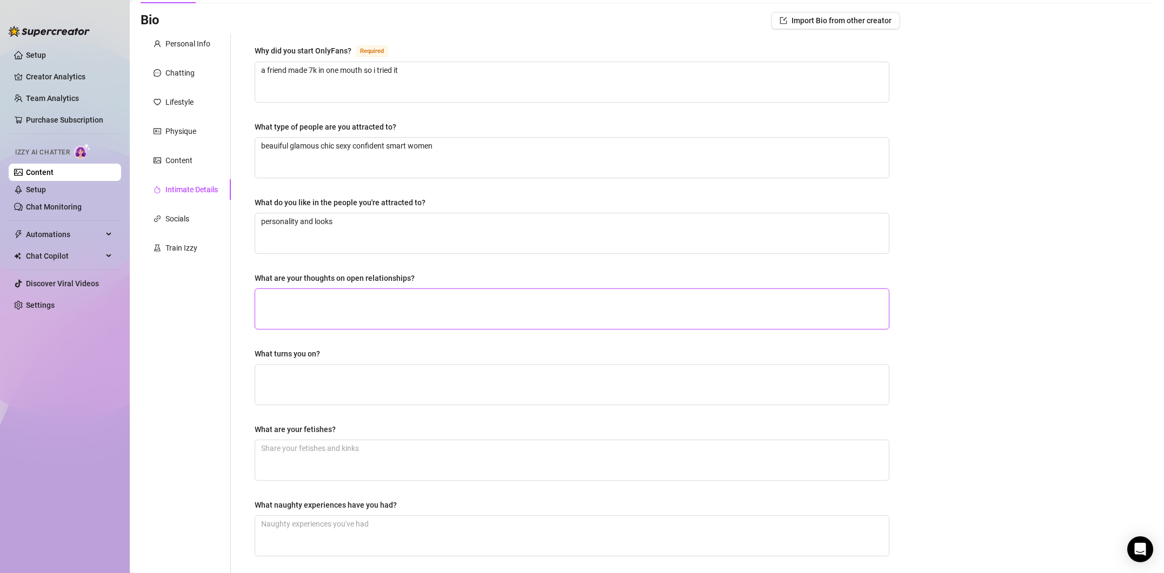
click at [392, 292] on textarea "What are your thoughts on open relationships?" at bounding box center [571, 309] width 633 height 40
click at [355, 375] on textarea "What turns you on?" at bounding box center [571, 385] width 633 height 40
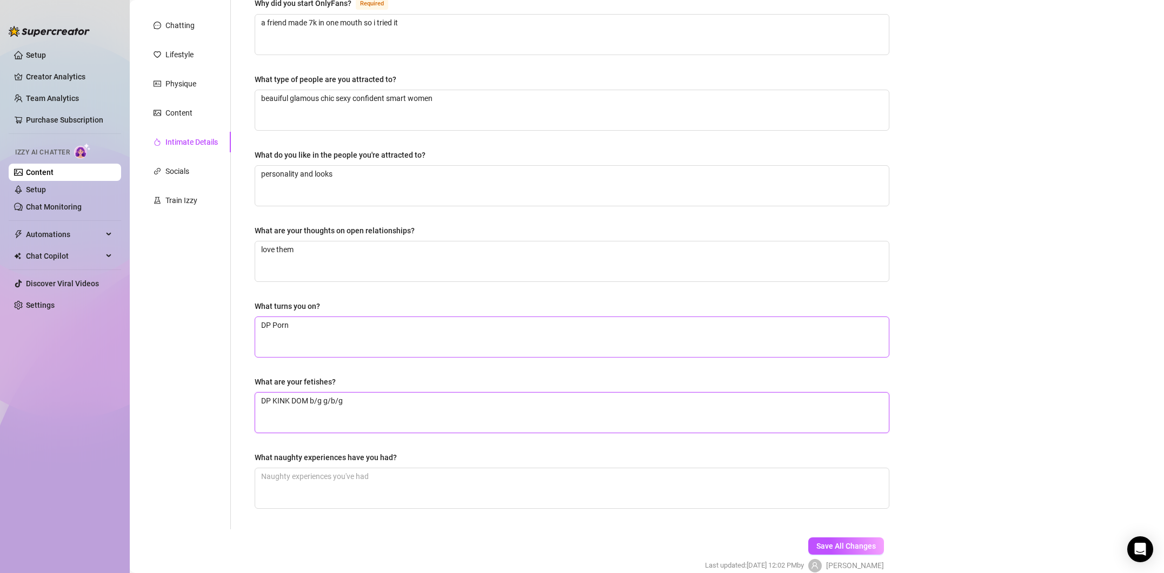
scroll to position [123, 0]
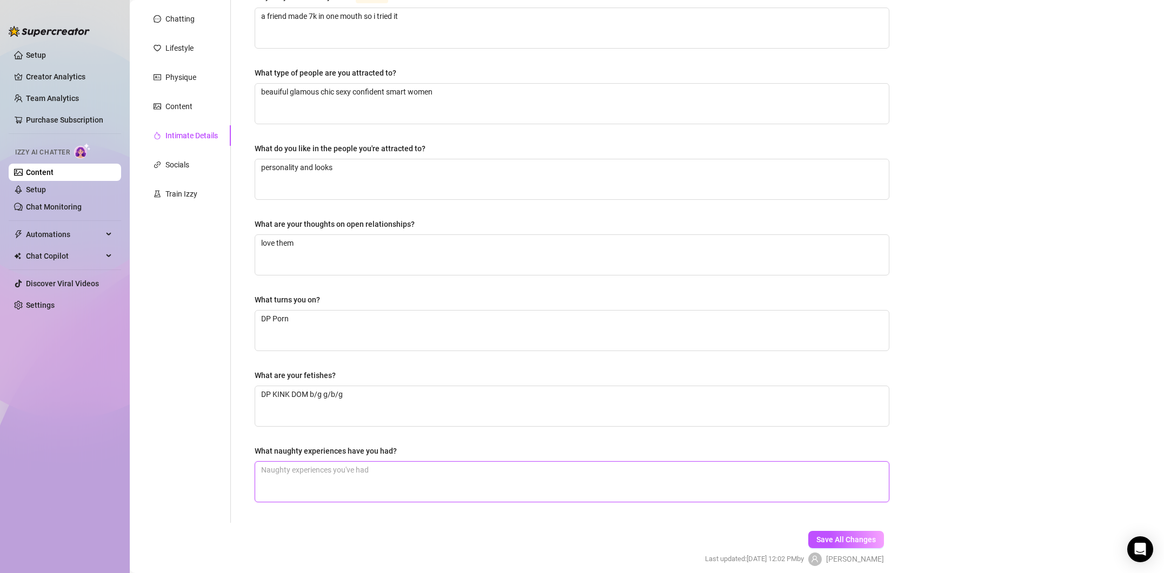
click at [376, 470] on textarea "What naughty experiences have you had?" at bounding box center [571, 482] width 633 height 40
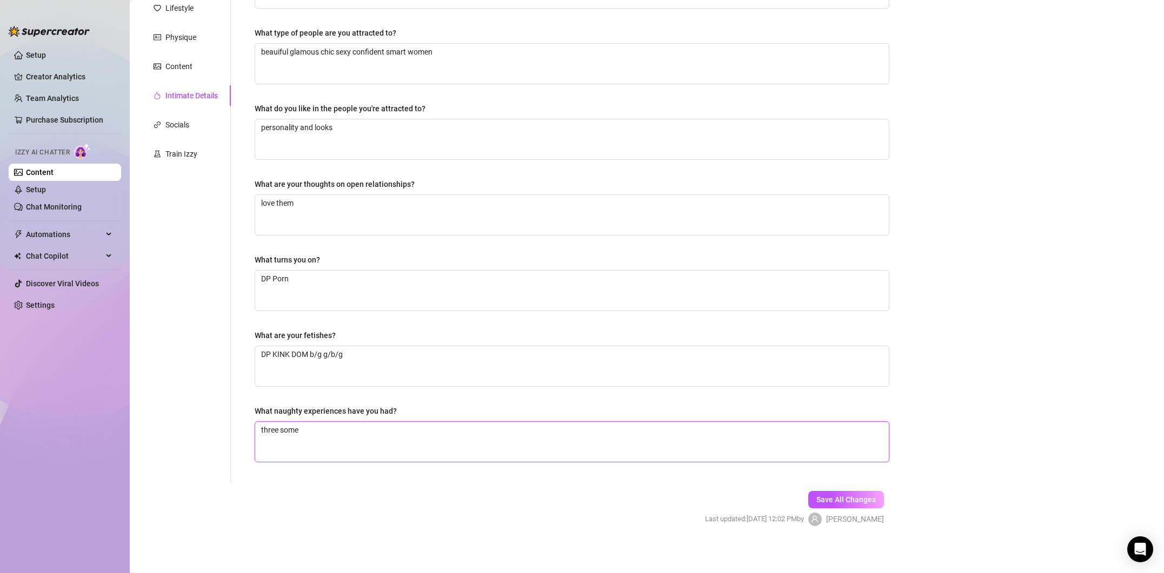
scroll to position [165, 0]
click at [262, 423] on textarea "three some" at bounding box center [571, 440] width 633 height 40
click at [834, 504] on button "Save All Changes" at bounding box center [846, 497] width 76 height 17
click at [28, 57] on link "Setup" at bounding box center [36, 55] width 20 height 9
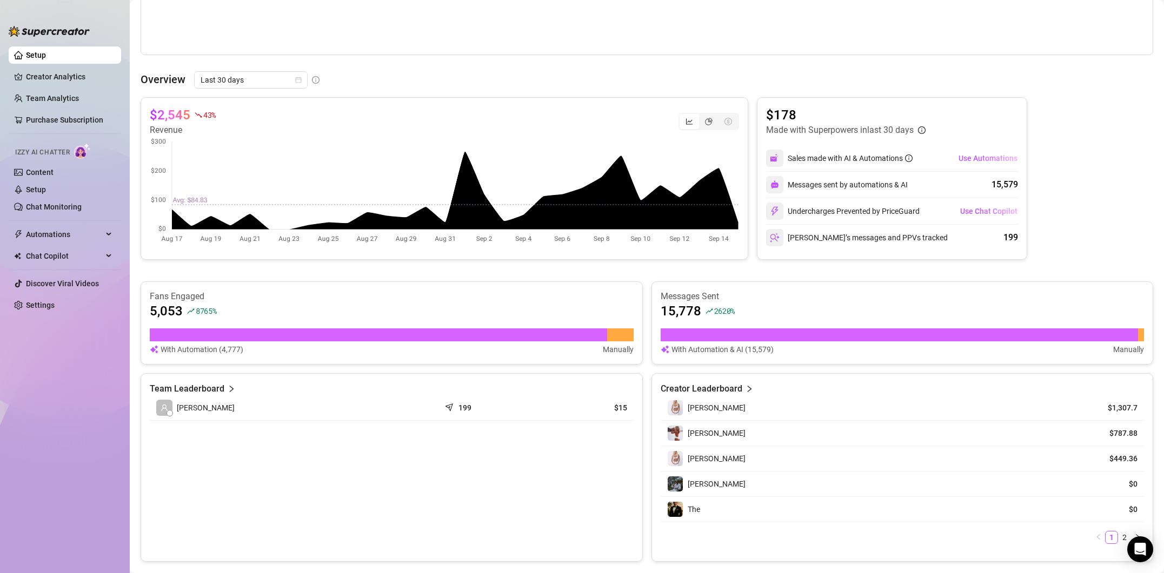
scroll to position [384, 0]
